Goal: Task Accomplishment & Management: Manage account settings

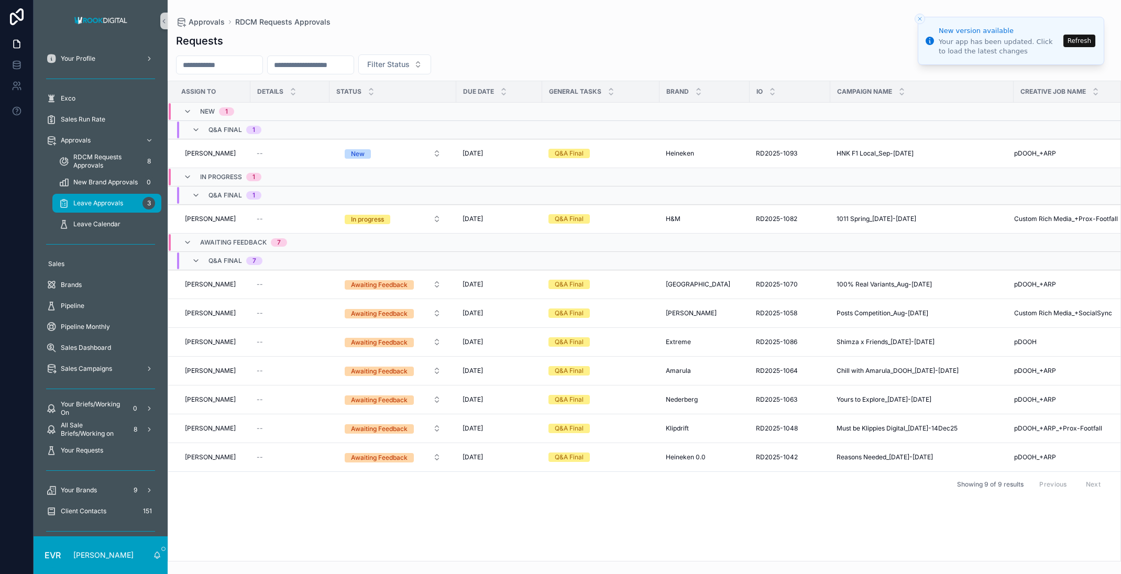
click at [101, 204] on span "Leave Approvals" at bounding box center [98, 203] width 50 height 8
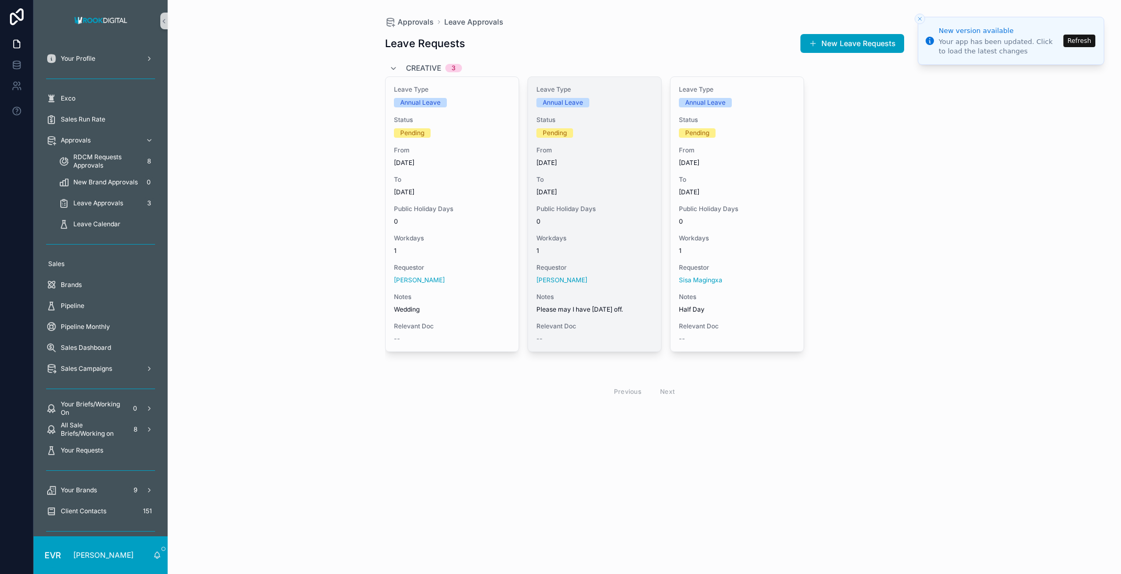
click at [642, 236] on span "Workdays" at bounding box center [594, 238] width 116 height 8
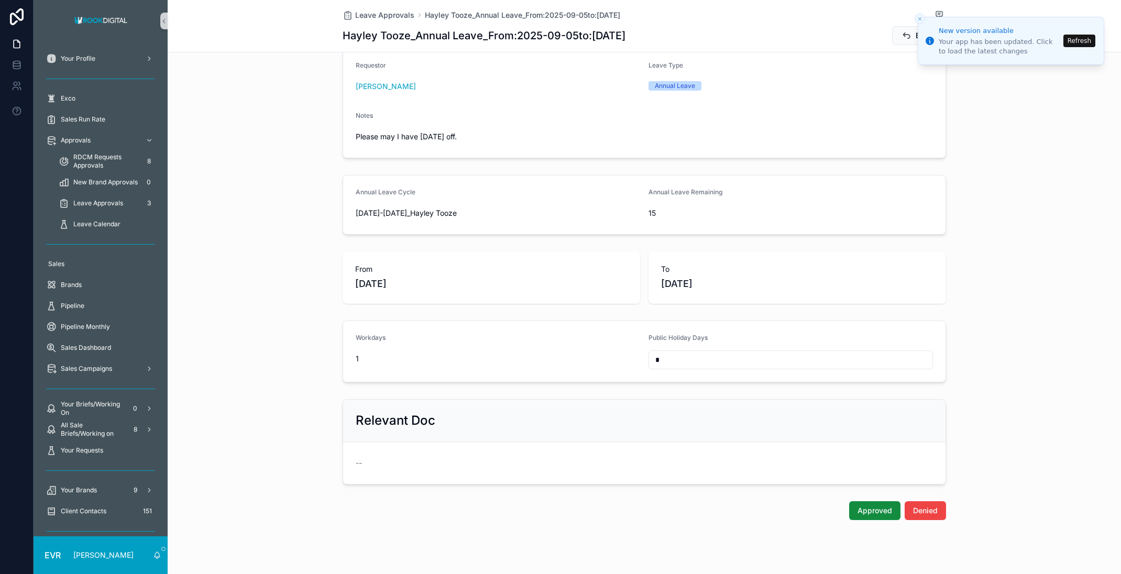
scroll to position [81, 0]
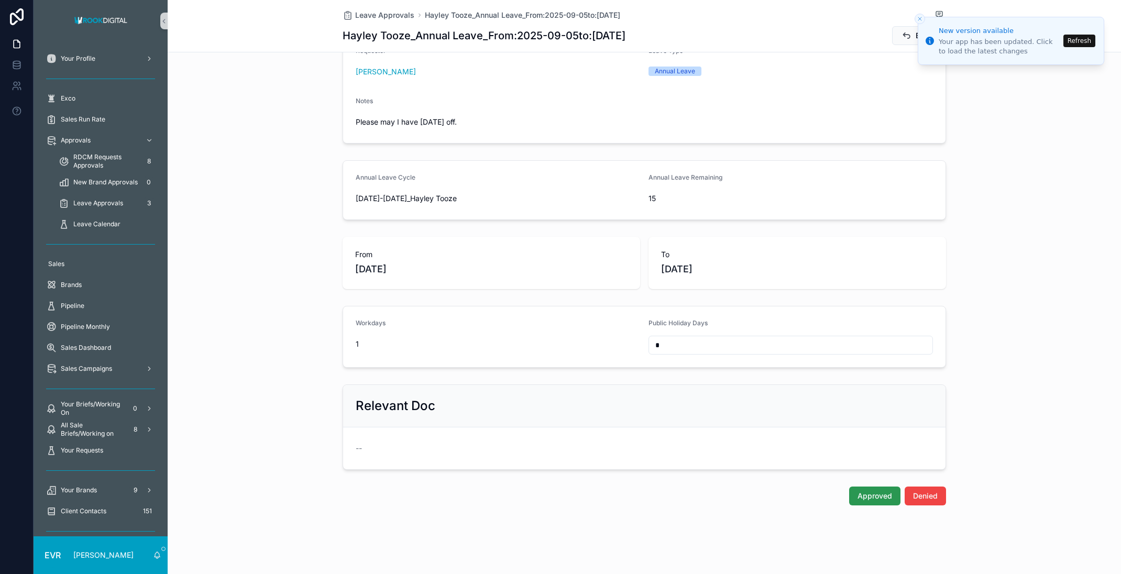
click at [870, 495] on span "Approved" at bounding box center [874, 496] width 35 height 10
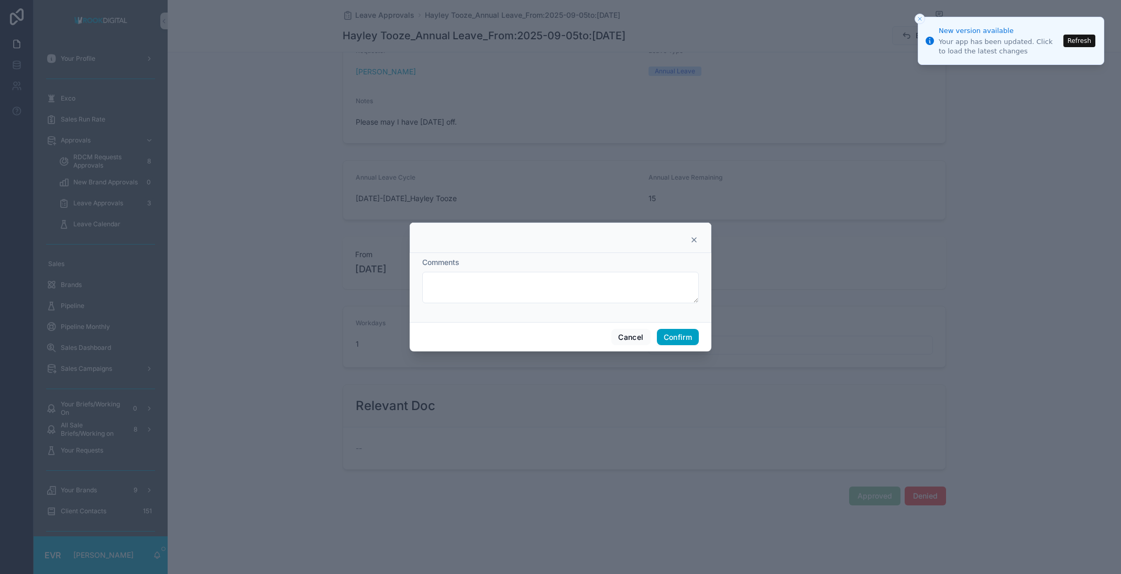
click at [673, 336] on button "Confirm" at bounding box center [678, 337] width 42 height 17
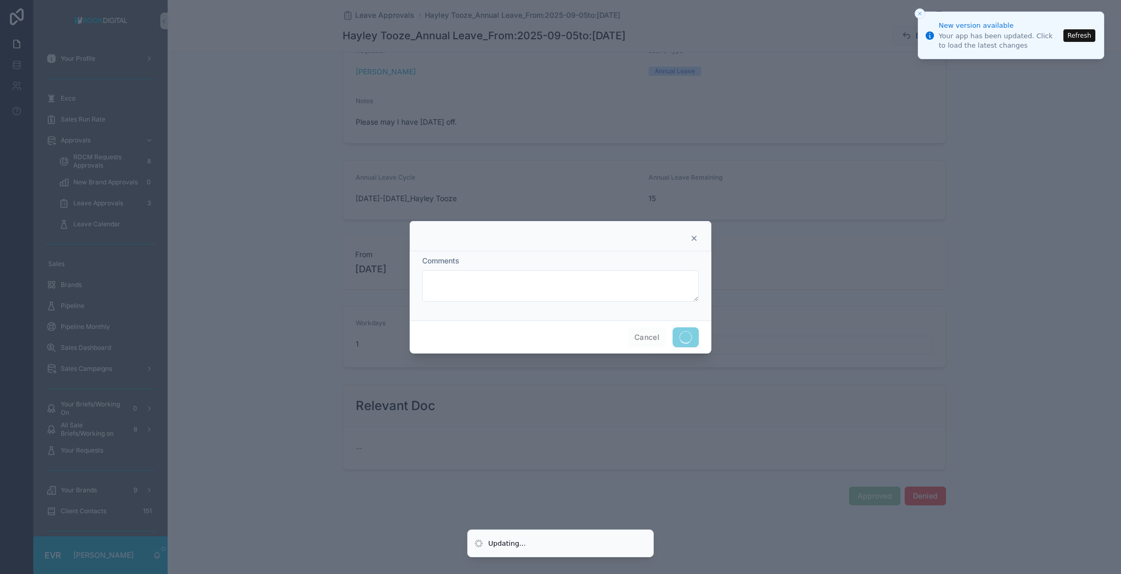
click at [920, 13] on icon "Close toast" at bounding box center [919, 13] width 6 height 6
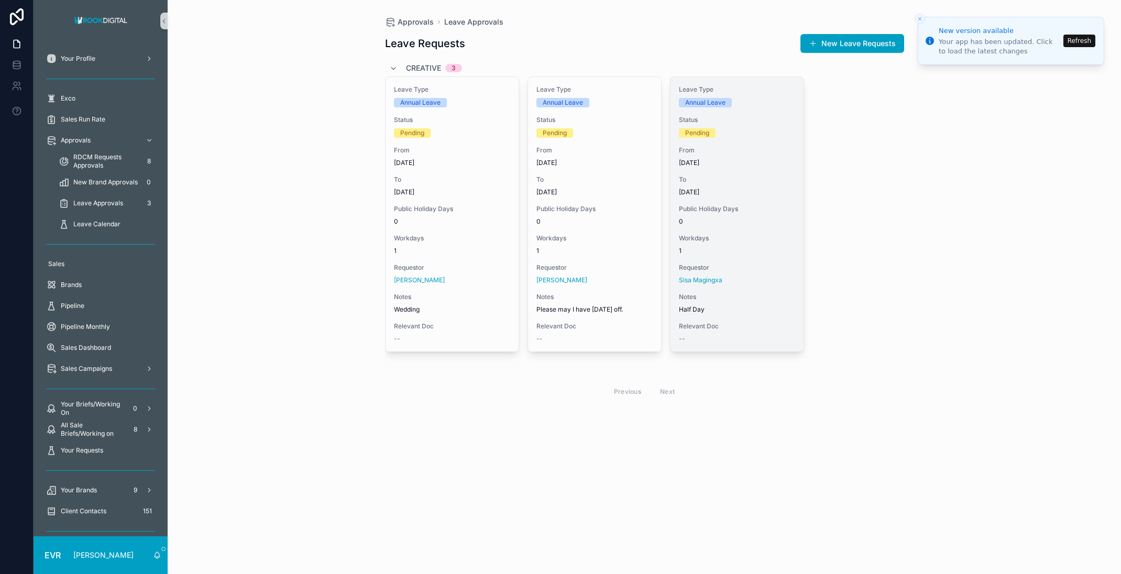
click at [764, 194] on span "[DATE]" at bounding box center [737, 192] width 116 height 8
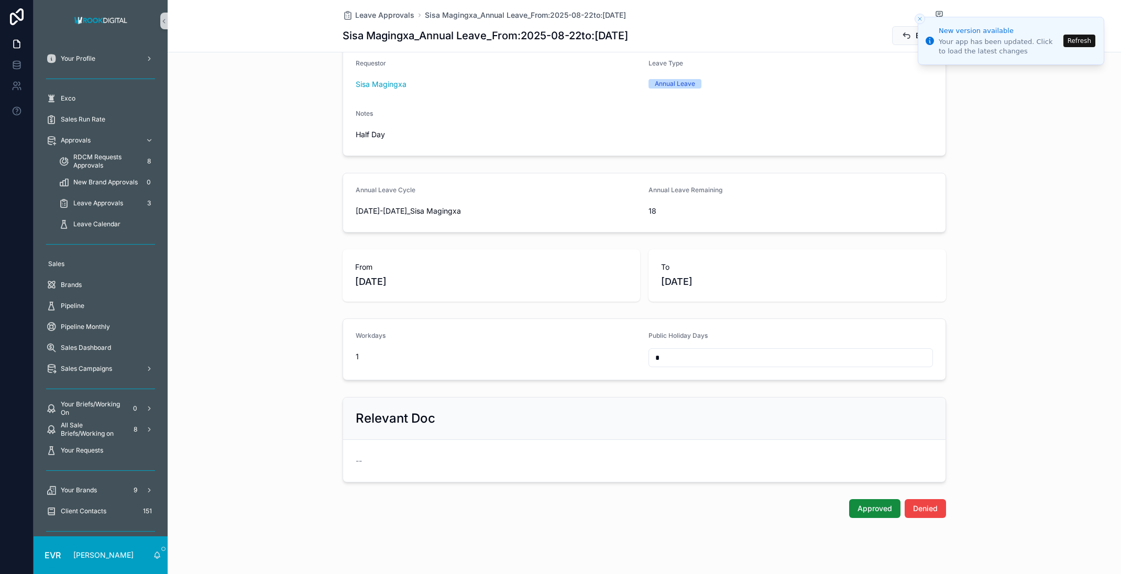
scroll to position [81, 0]
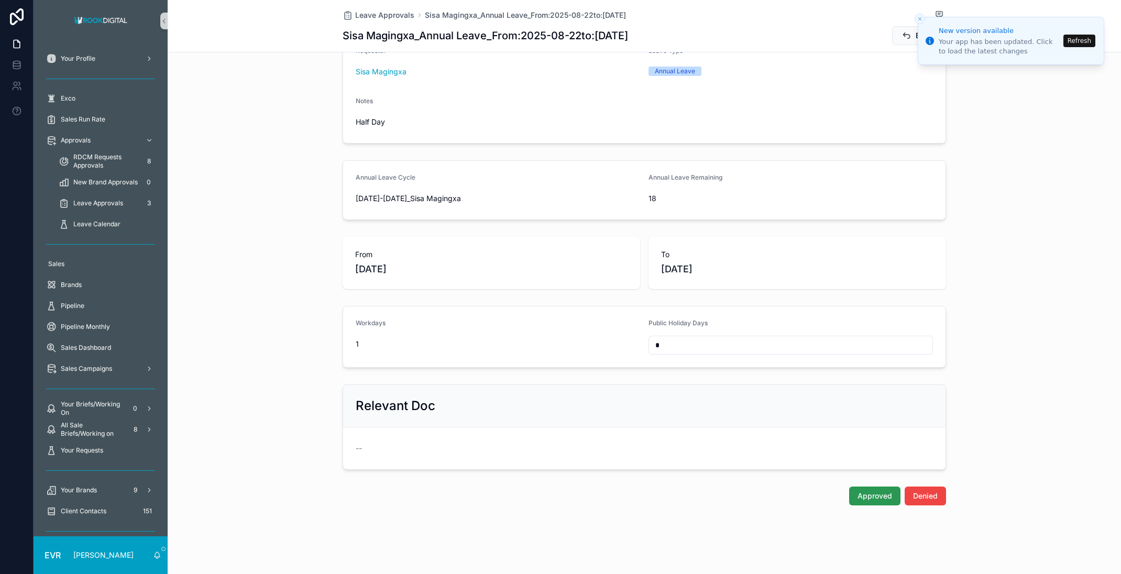
click at [868, 494] on span "Approved" at bounding box center [874, 496] width 35 height 10
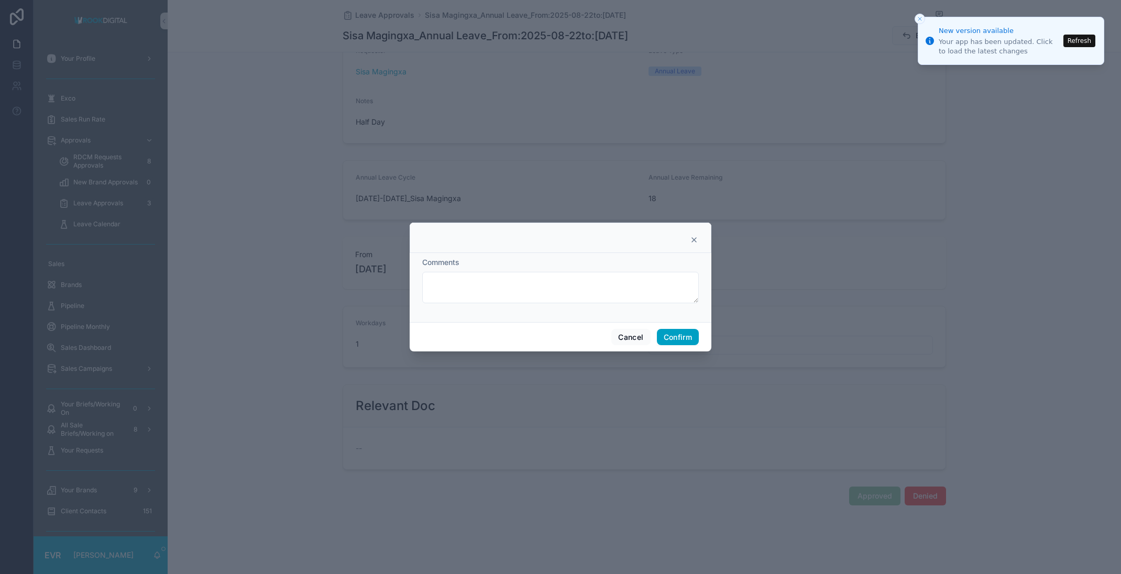
click at [674, 337] on button "Confirm" at bounding box center [678, 337] width 42 height 17
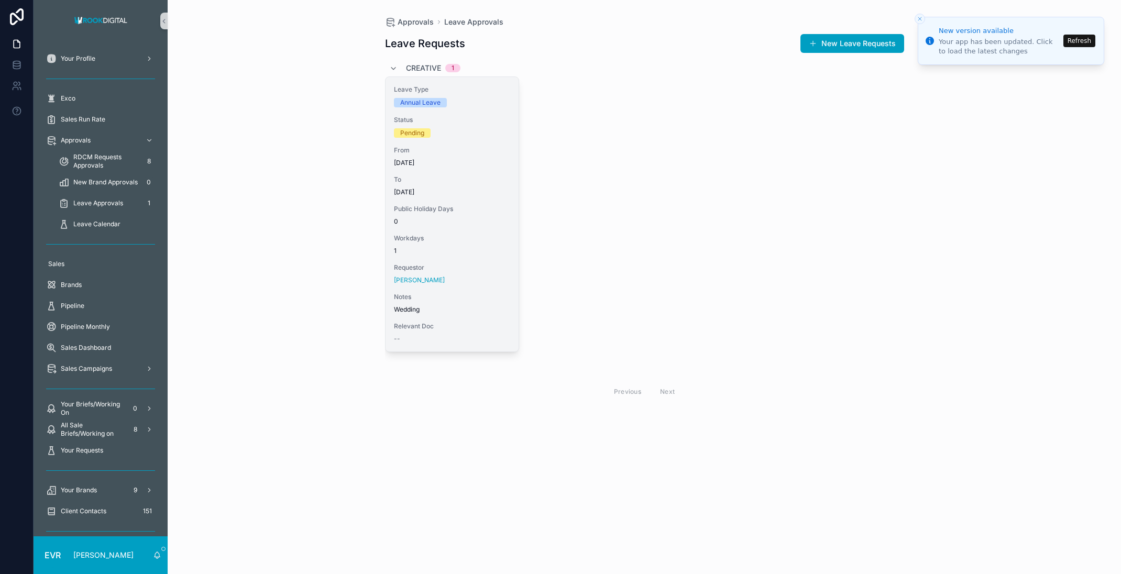
click at [483, 178] on span "To" at bounding box center [452, 179] width 116 height 8
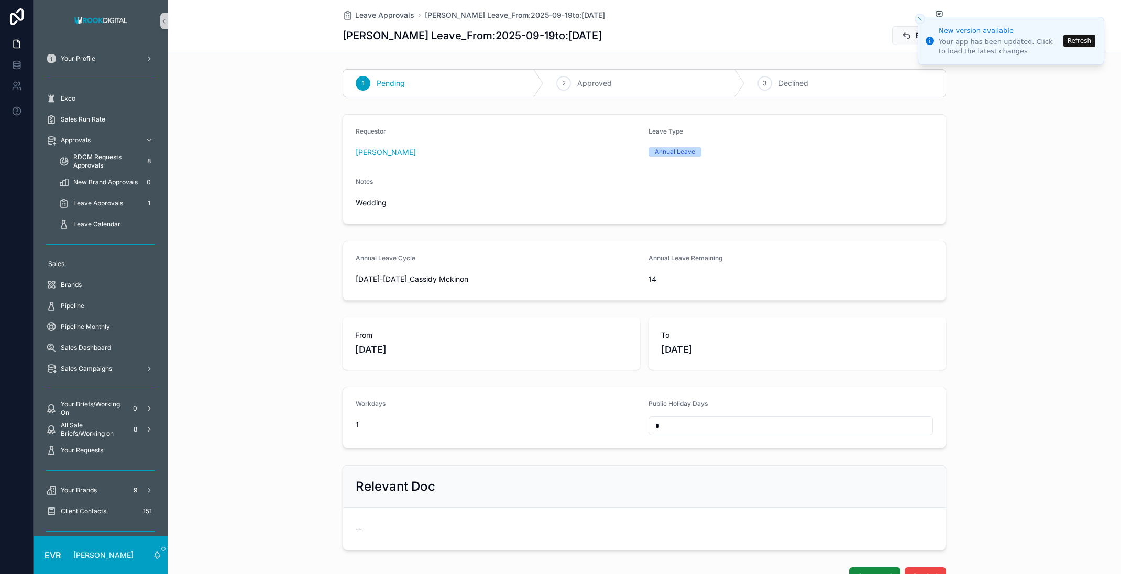
scroll to position [81, 0]
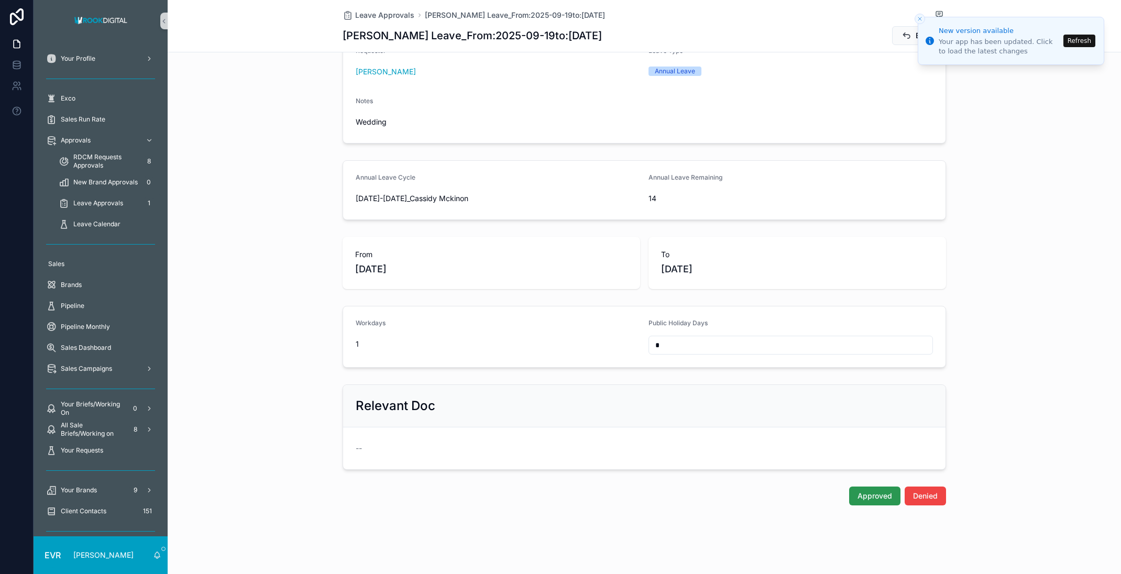
click at [867, 491] on span "Approved" at bounding box center [874, 496] width 35 height 10
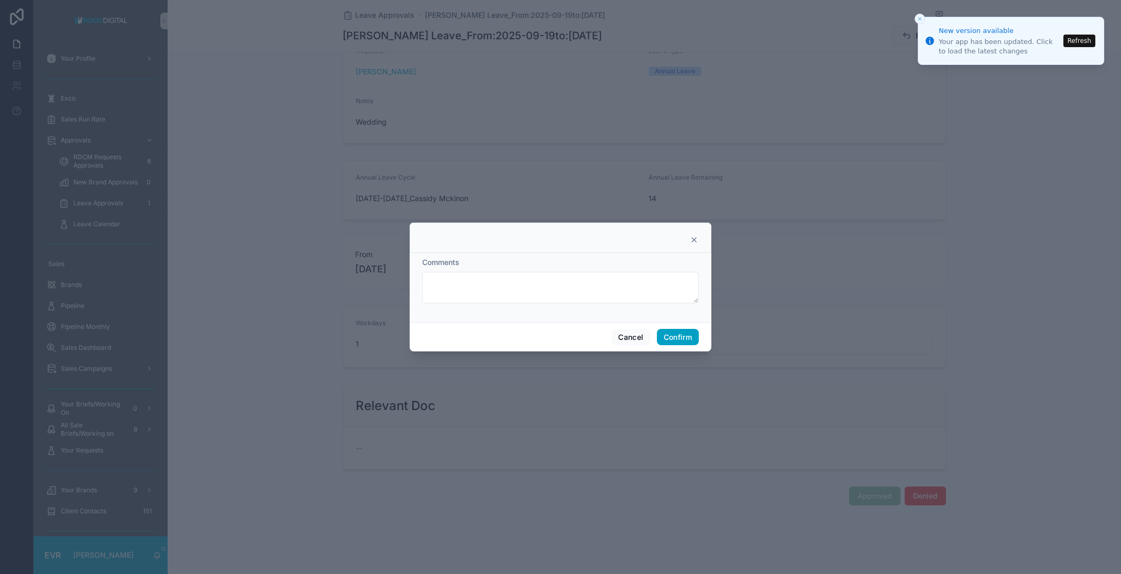
click at [668, 336] on button "Confirm" at bounding box center [678, 337] width 42 height 17
